Goal: Task Accomplishment & Management: Use online tool/utility

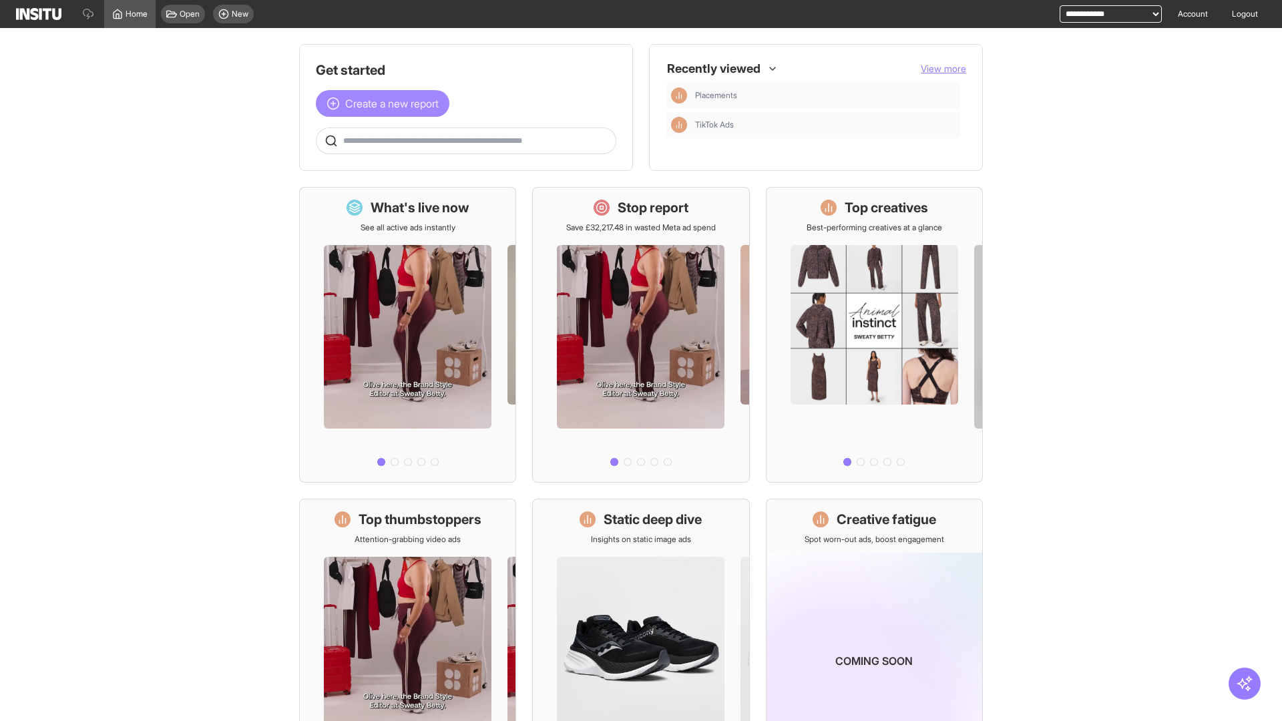
click at [386, 103] on span "Create a new report" at bounding box center [391, 103] width 93 height 16
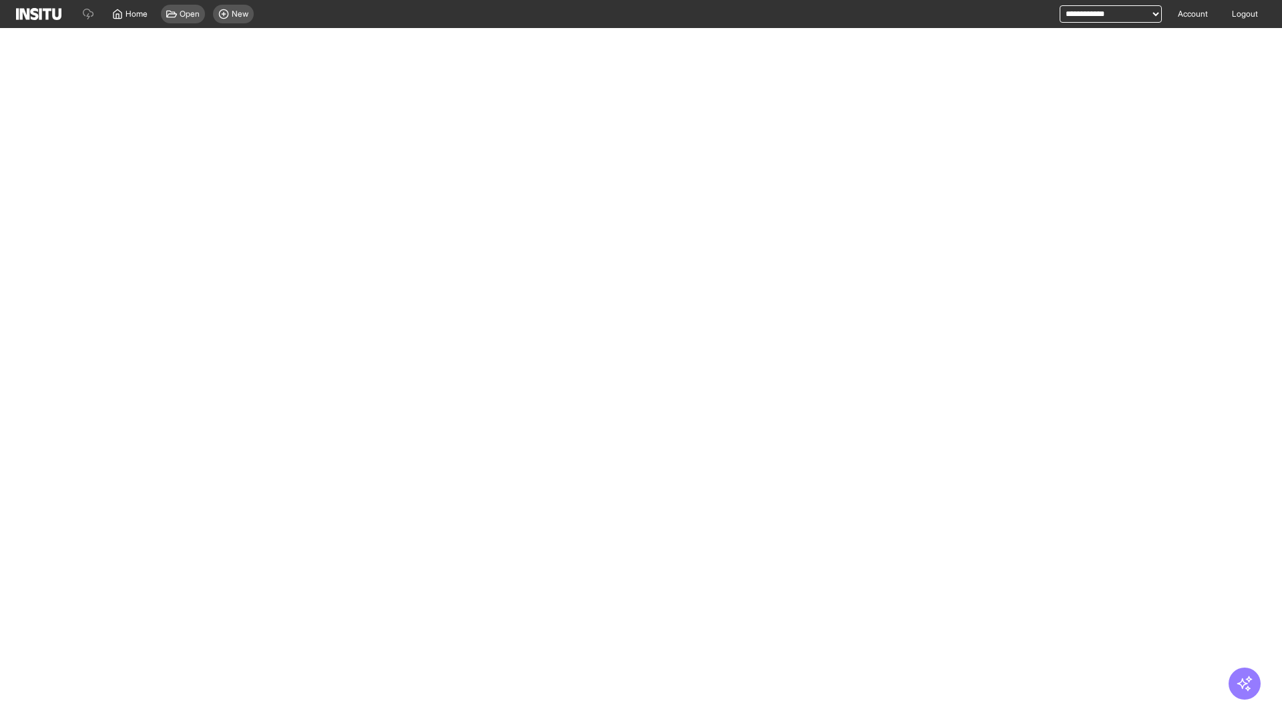
select select "**"
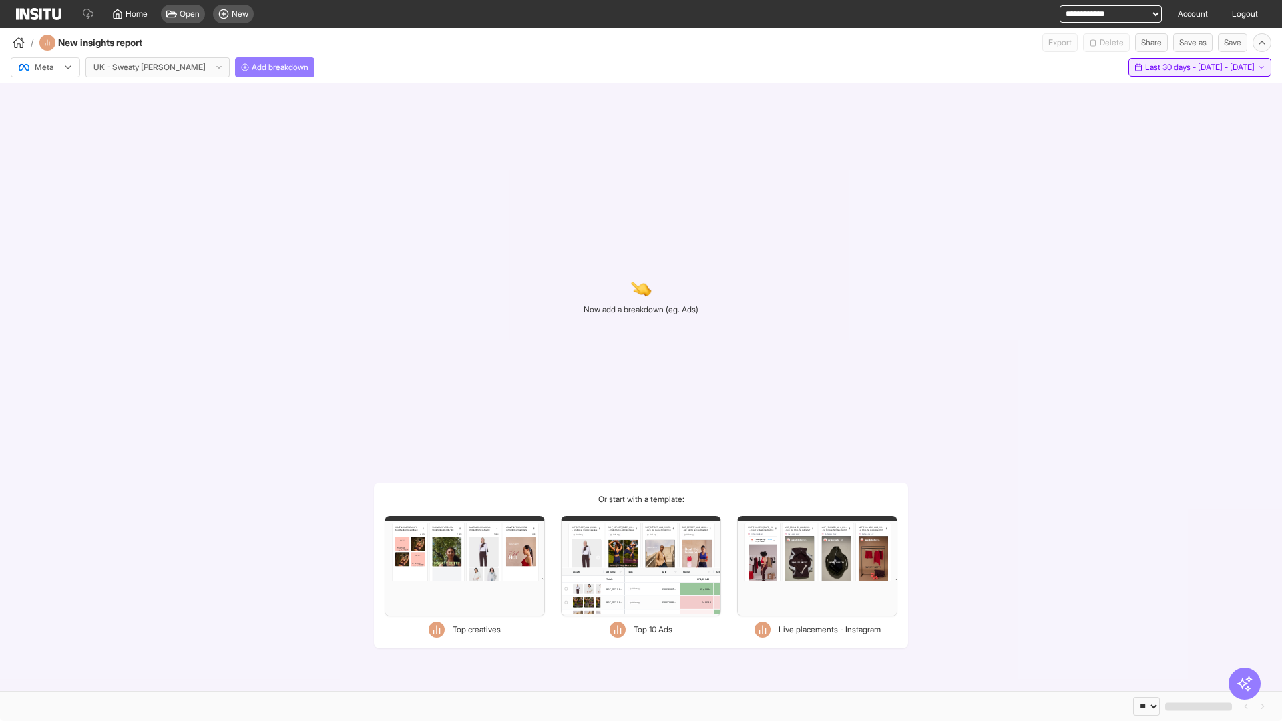
click at [1172, 67] on span "Last 30 days - [DATE] - [DATE]" at bounding box center [1200, 67] width 110 height 11
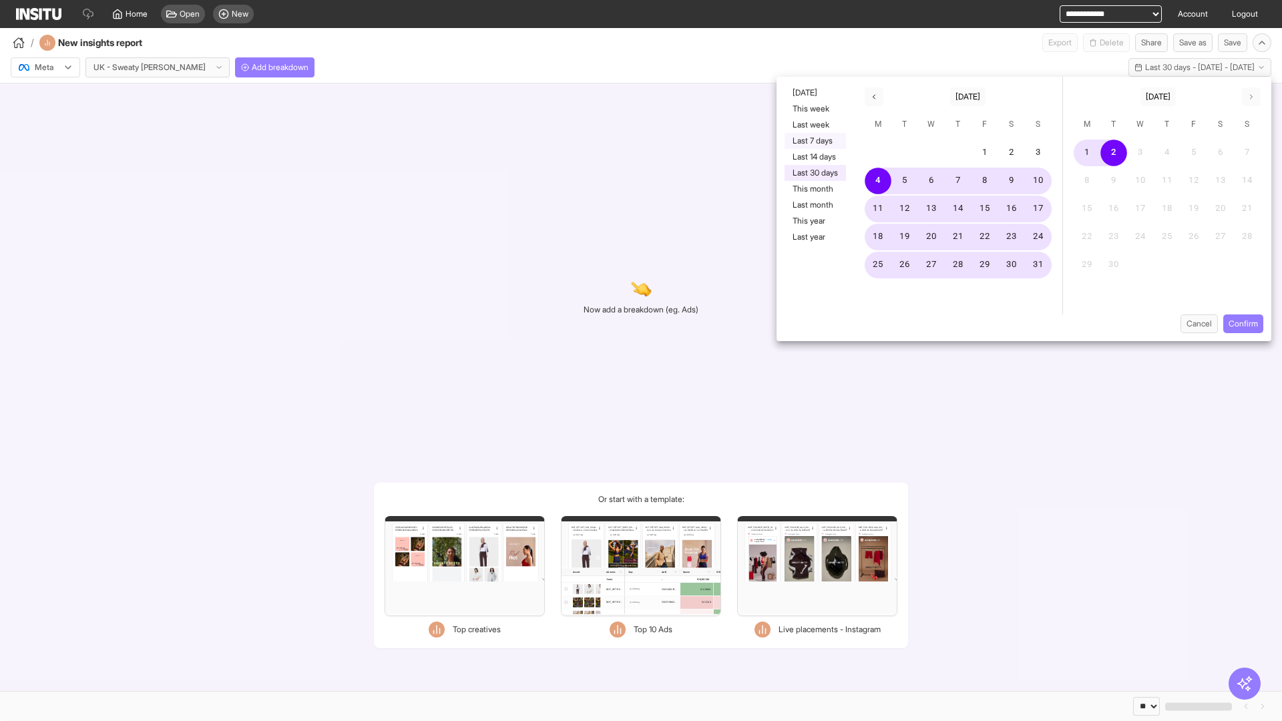
click at [814, 141] on button "Last 7 days" at bounding box center [815, 141] width 61 height 16
